Goal: Register for event/course

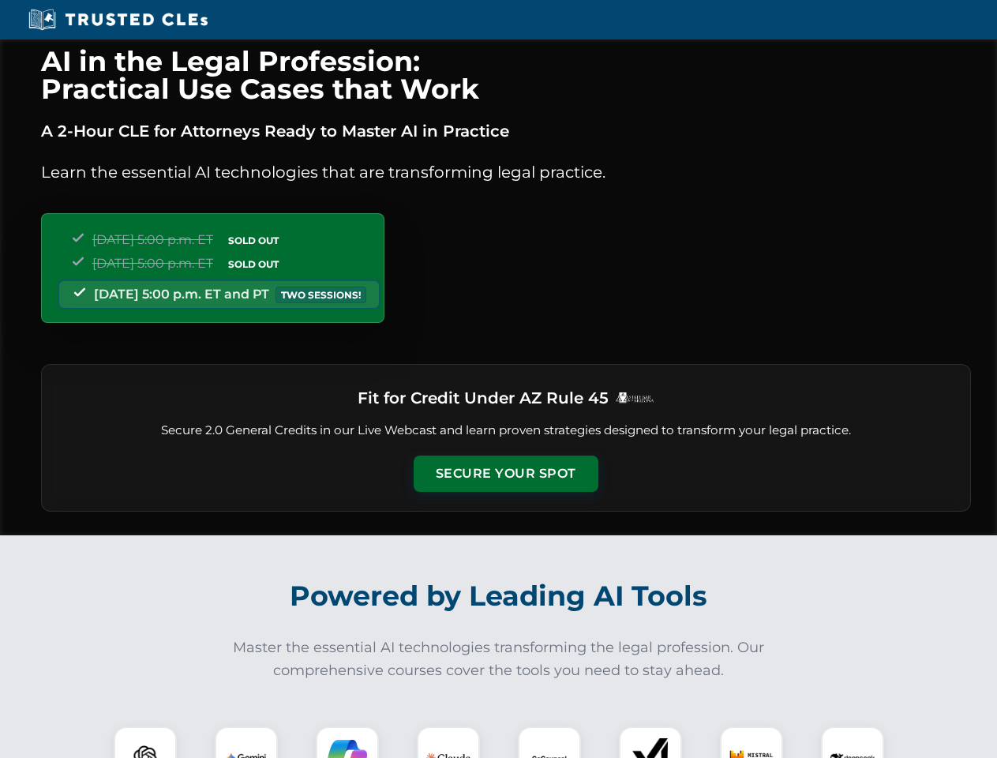
click at [505, 473] on button "Secure Your Spot" at bounding box center [505, 473] width 185 height 36
click at [145, 742] on img at bounding box center [145, 758] width 46 height 46
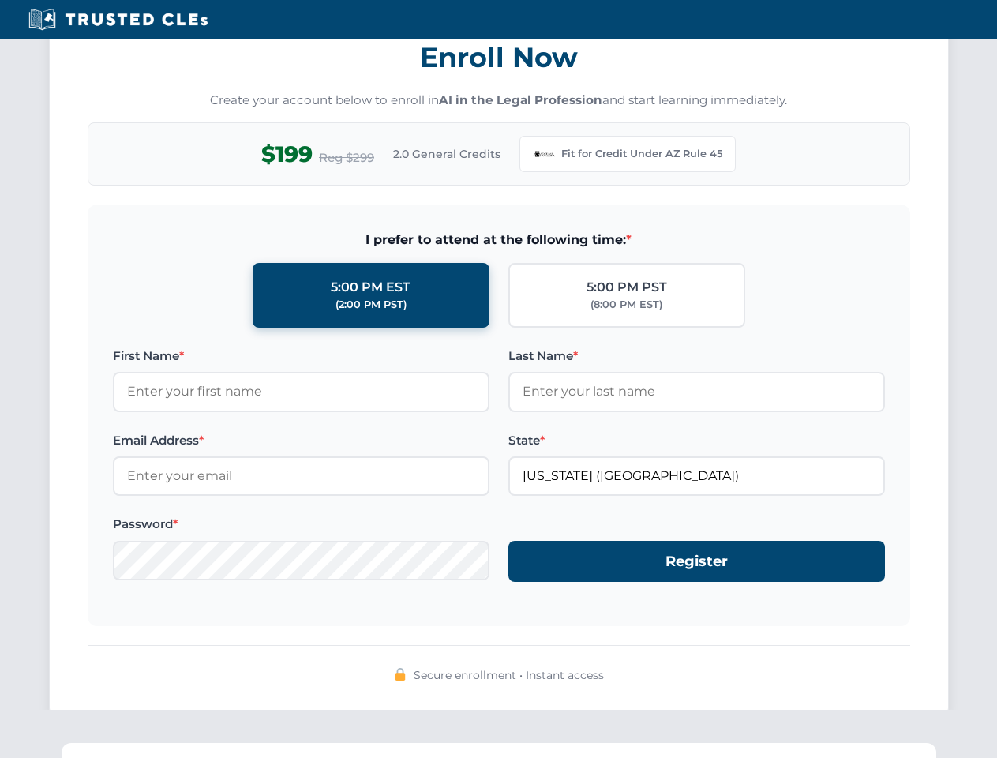
scroll to position [1538, 0]
